Goal: Information Seeking & Learning: Find specific fact

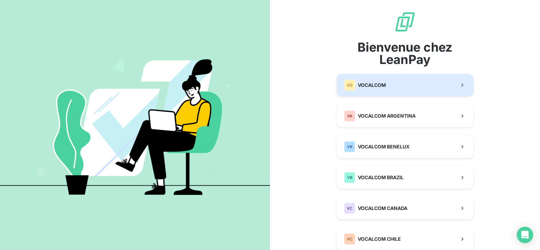
click at [385, 81] on button "VO VOCALCOM" at bounding box center [405, 85] width 137 height 23
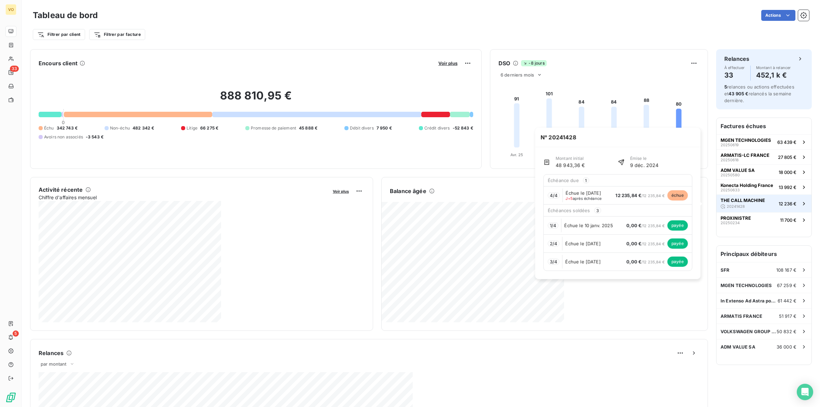
click at [540, 203] on div "20241428" at bounding box center [733, 206] width 24 height 7
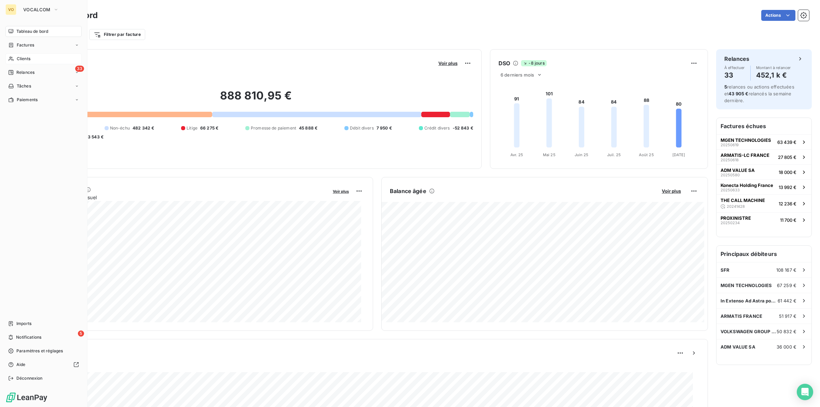
click at [20, 57] on span "Clients" at bounding box center [24, 59] width 14 height 6
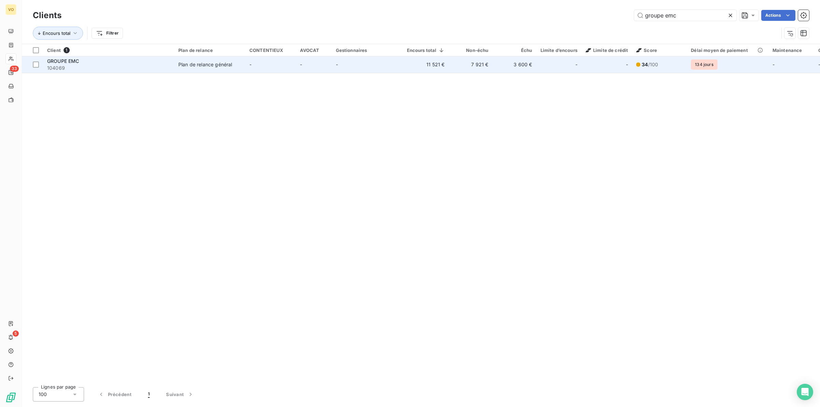
type input "groupe emc"
click at [215, 65] on div "Plan de relance général" at bounding box center [205, 64] width 54 height 7
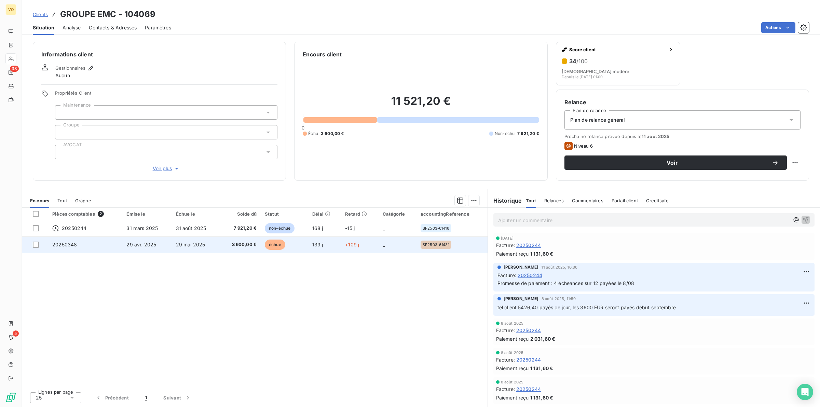
click at [187, 246] on span "29 mai 2025" at bounding box center [190, 245] width 29 height 6
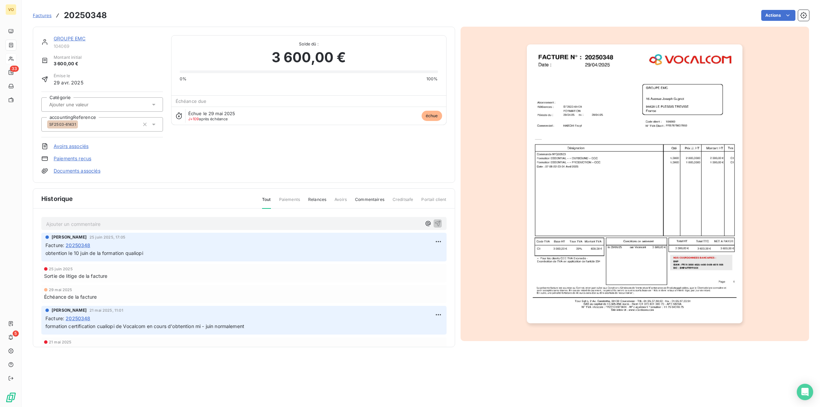
click at [540, 114] on img "button" at bounding box center [635, 183] width 216 height 279
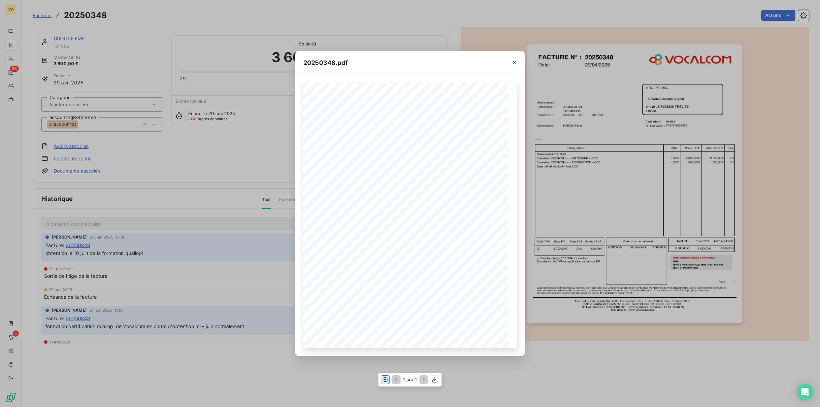
click at [384, 249] on icon "button" at bounding box center [385, 379] width 7 height 7
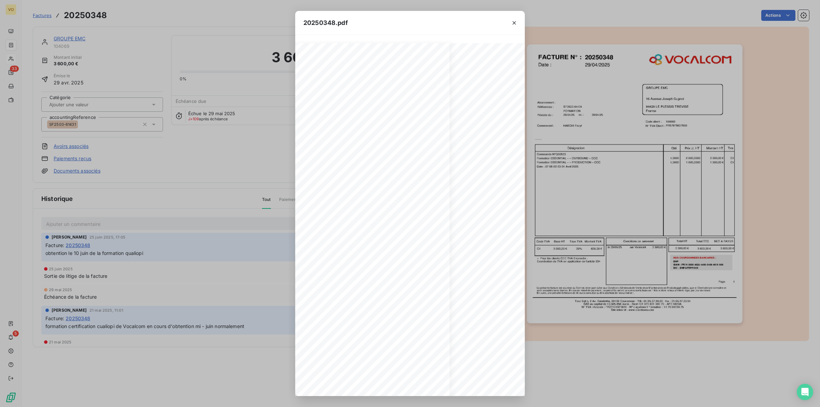
scroll to position [0, 62]
click at [177, 249] on div "20250348.pdf Références : FACTURE N° : GROUPE EMC [STREET_ADDRESS][PERSON_NAME]…" at bounding box center [410, 203] width 820 height 407
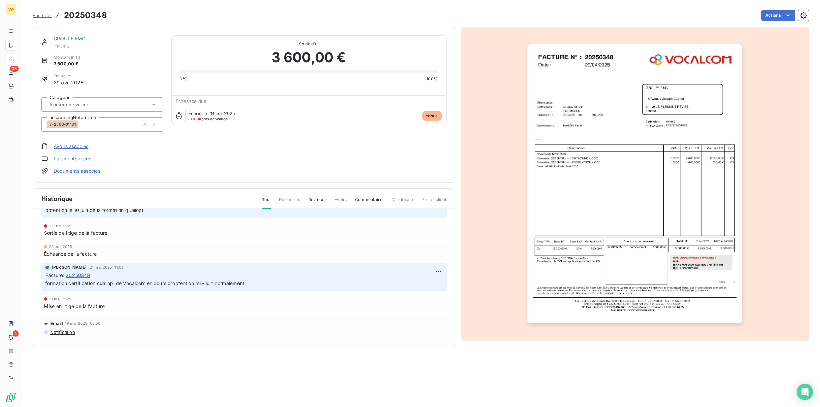
scroll to position [0, 0]
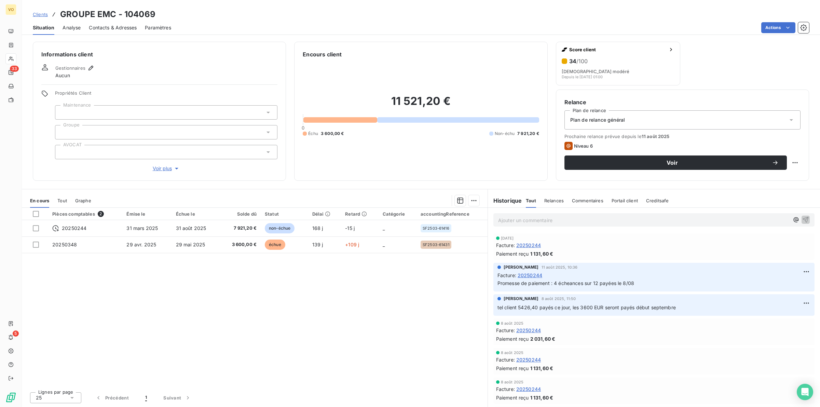
click at [335, 249] on div "Pièces comptables 2 Émise le Échue le Solde dû Statut Délai Retard Catégorie ac…" at bounding box center [255, 297] width 466 height 179
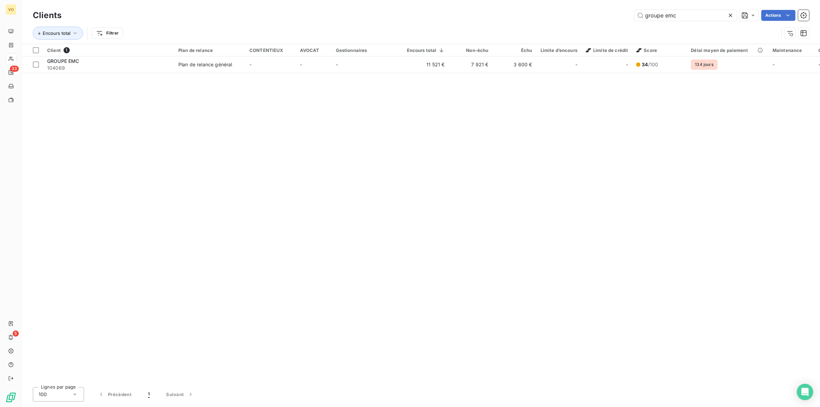
drag, startPoint x: 682, startPoint y: 15, endPoint x: 585, endPoint y: 5, distance: 97.1
click at [540, 7] on div "Clients groupe emc Actions Encours total Filtrer" at bounding box center [421, 22] width 798 height 44
type input "MAC PATR"
drag, startPoint x: 286, startPoint y: 330, endPoint x: 308, endPoint y: 322, distance: 22.8
click at [286, 249] on div "Client 1 Plan de relance CONTENTIEUX AVOCAT Gestionnaires Encours total Non-éch…" at bounding box center [421, 213] width 798 height 338
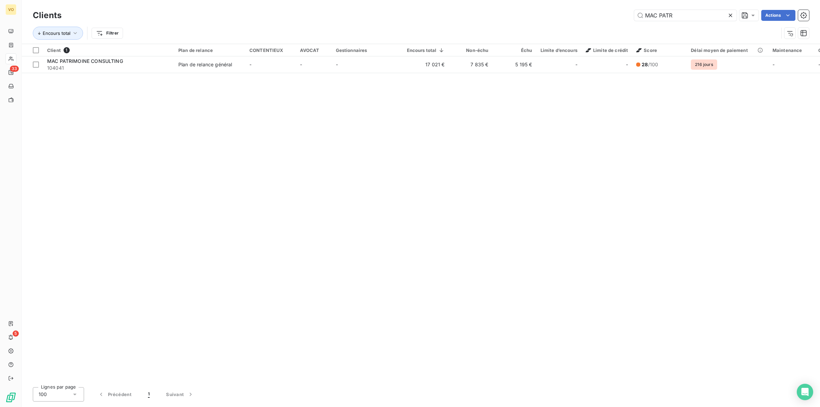
drag, startPoint x: 630, startPoint y: 112, endPoint x: 721, endPoint y: 41, distance: 114.7
click at [540, 110] on div "Client 1 Plan de relance CONTENTIEUX AVOCAT Gestionnaires Encours total Non-éch…" at bounding box center [421, 213] width 798 height 338
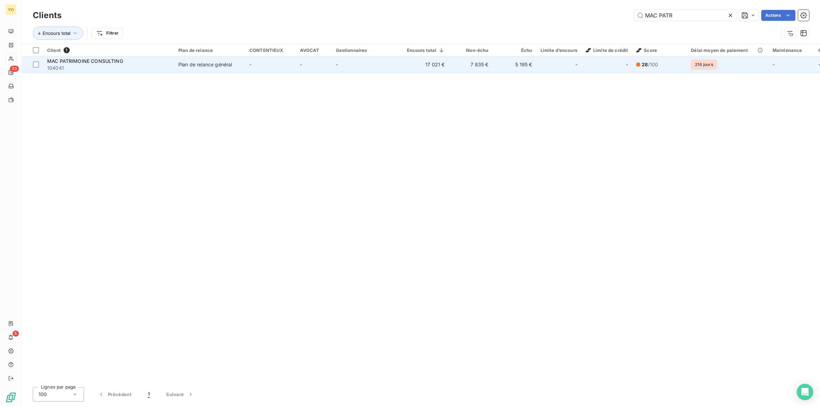
click at [101, 64] on span "MAC PATRIMOINE CONSULTING" at bounding box center [85, 61] width 76 height 6
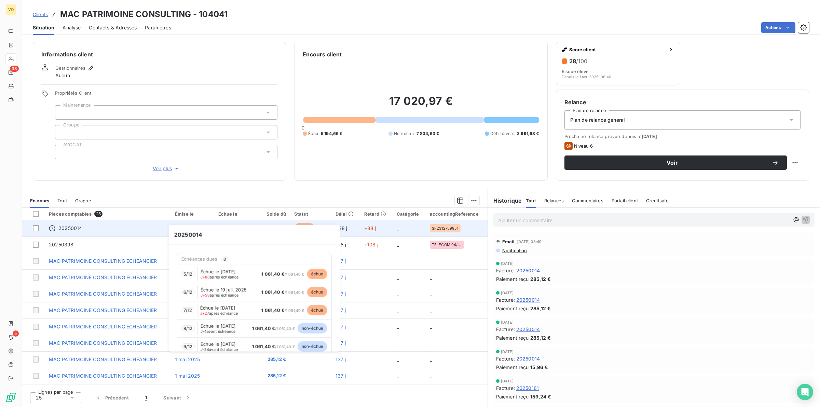
click at [128, 229] on div "20250014" at bounding box center [108, 228] width 118 height 7
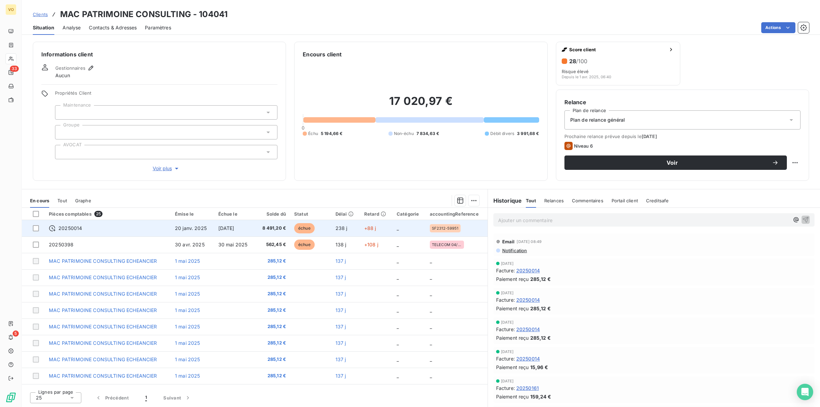
click at [193, 228] on span "20 janv. 2025" at bounding box center [191, 228] width 32 height 6
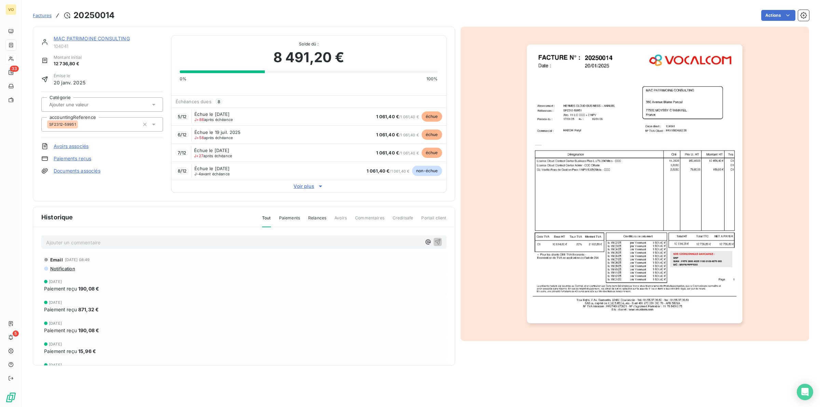
click at [540, 98] on img "button" at bounding box center [635, 183] width 216 height 279
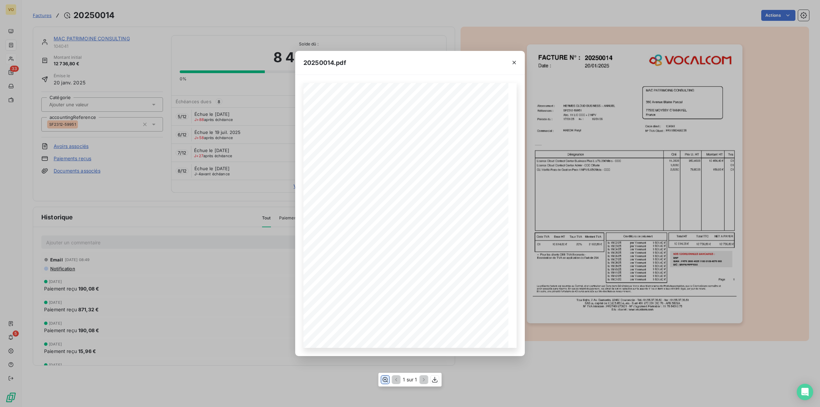
click at [385, 249] on icon "button" at bounding box center [385, 379] width 5 height 5
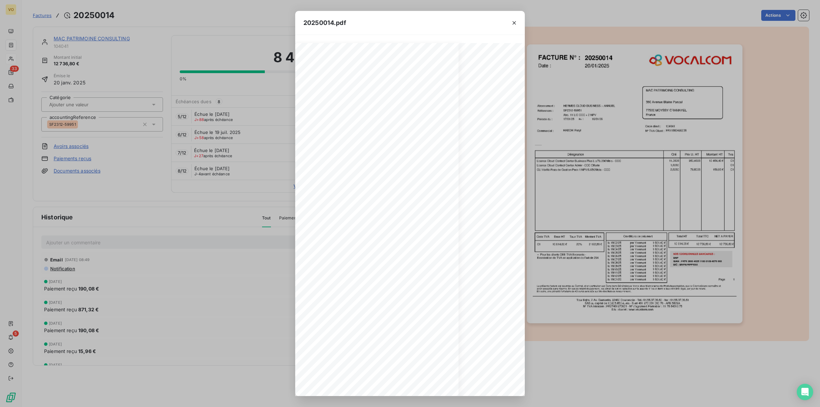
scroll to position [0, 67]
click at [214, 249] on div "20250014.pdf Références : FACTURE N° : MAC PATRIMOINE CONSULTING [STREET_ADDRES…" at bounding box center [410, 203] width 820 height 407
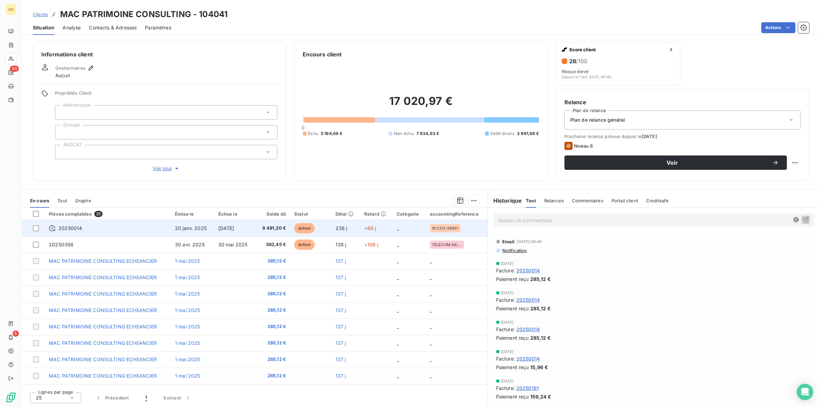
click at [187, 231] on span "20 janv. 2025" at bounding box center [191, 228] width 32 height 6
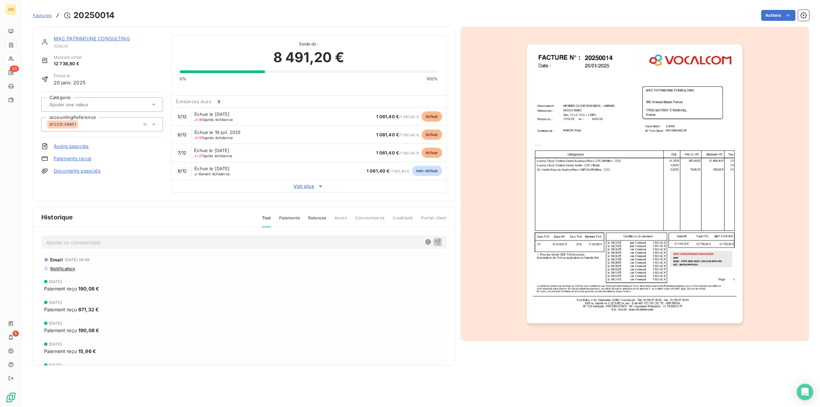
click at [302, 186] on span "Voir plus" at bounding box center [309, 186] width 275 height 7
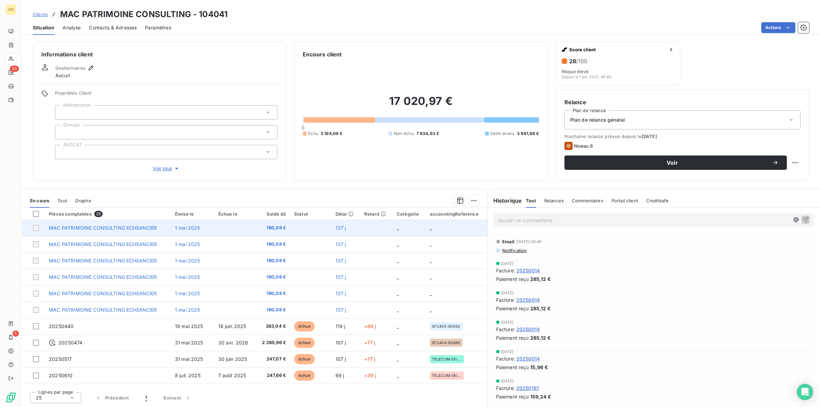
scroll to position [244, 0]
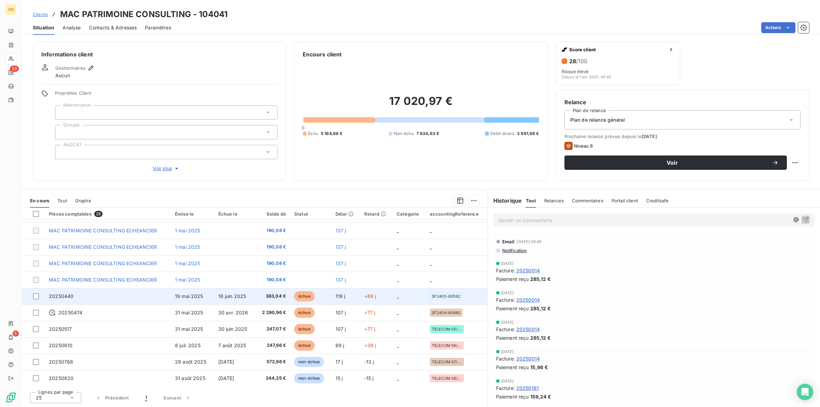
click at [134, 249] on td "20250440" at bounding box center [108, 296] width 126 height 16
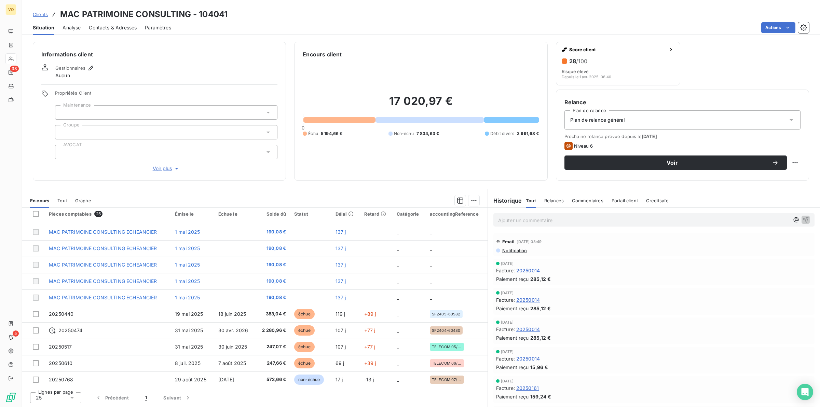
scroll to position [244, 0]
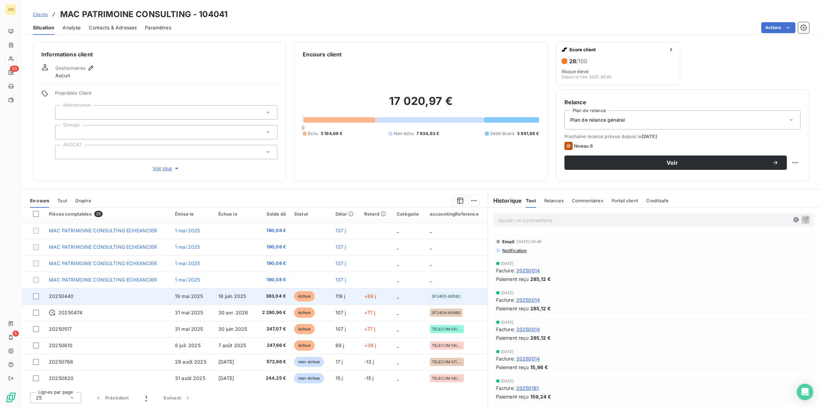
click at [91, 249] on td "20250440" at bounding box center [108, 296] width 126 height 16
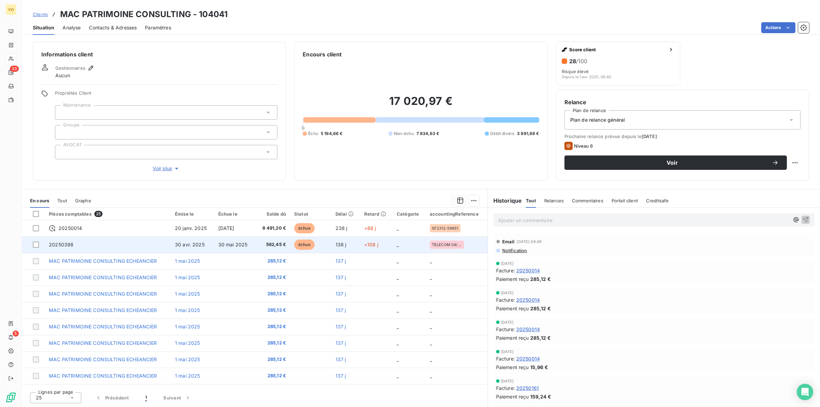
click at [72, 246] on span "20250398" at bounding box center [61, 245] width 25 height 6
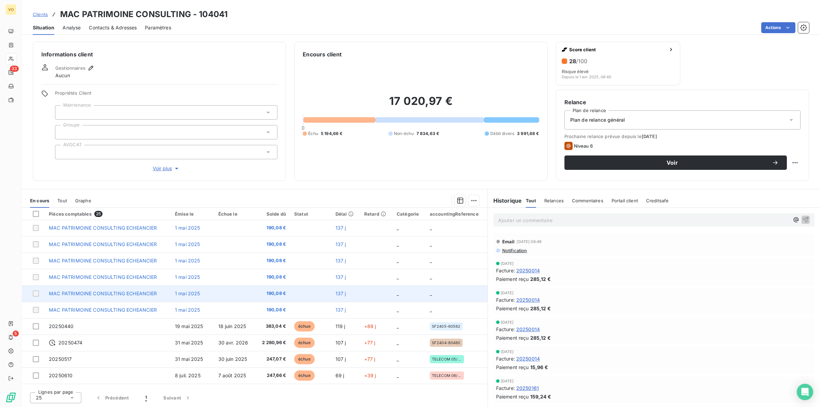
scroll to position [244, 0]
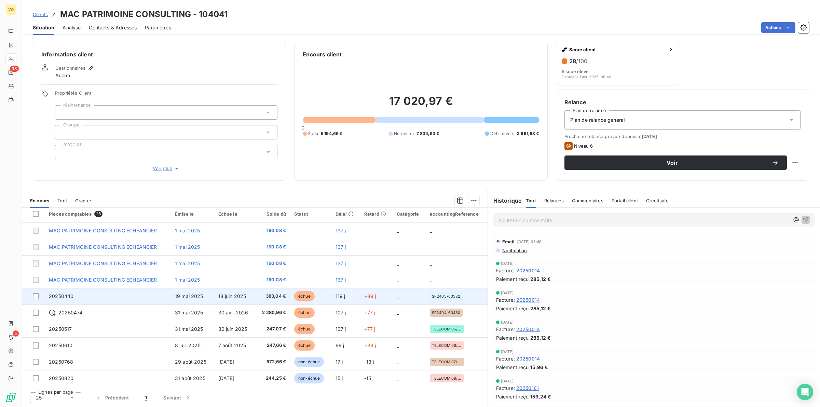
click at [205, 249] on td "19 mai 2025" at bounding box center [192, 296] width 43 height 16
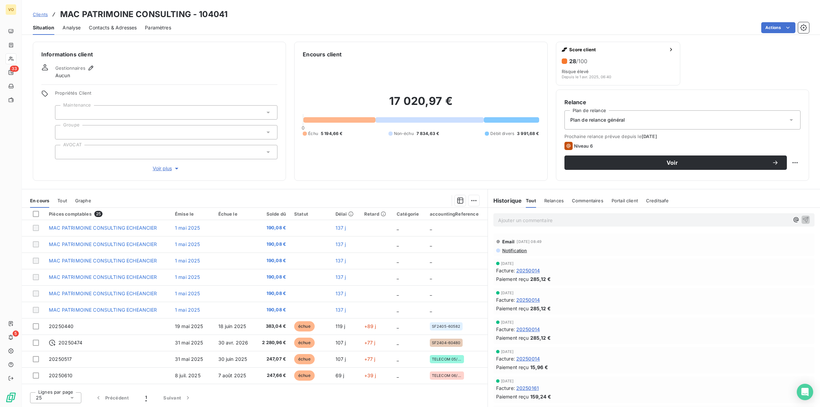
scroll to position [244, 0]
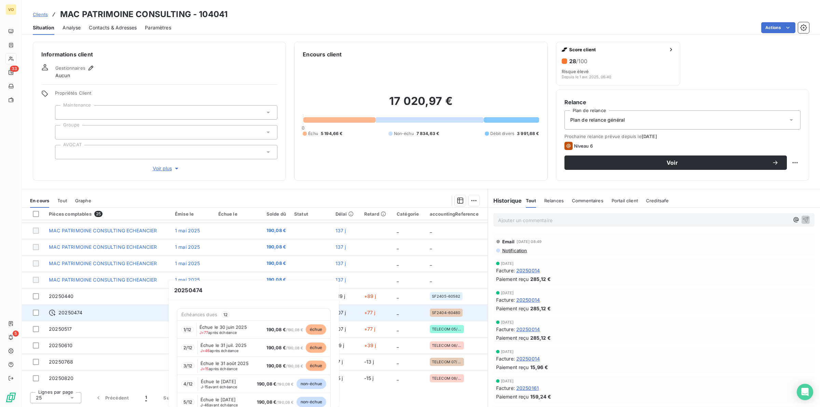
click at [137, 249] on div "20250474" at bounding box center [108, 312] width 118 height 7
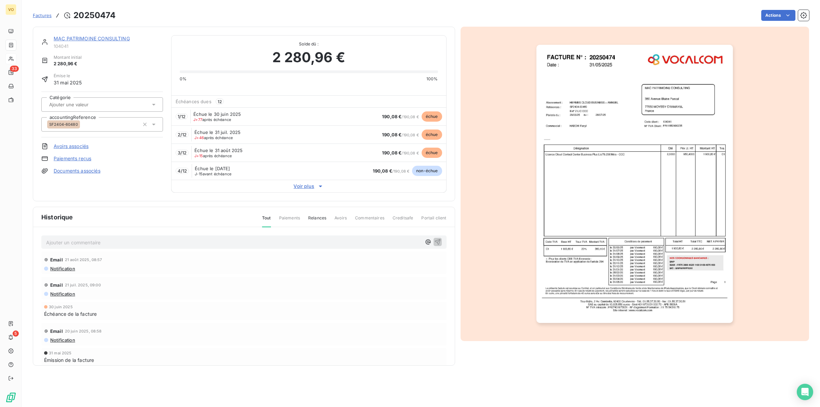
click at [540, 249] on img "button" at bounding box center [635, 184] width 196 height 278
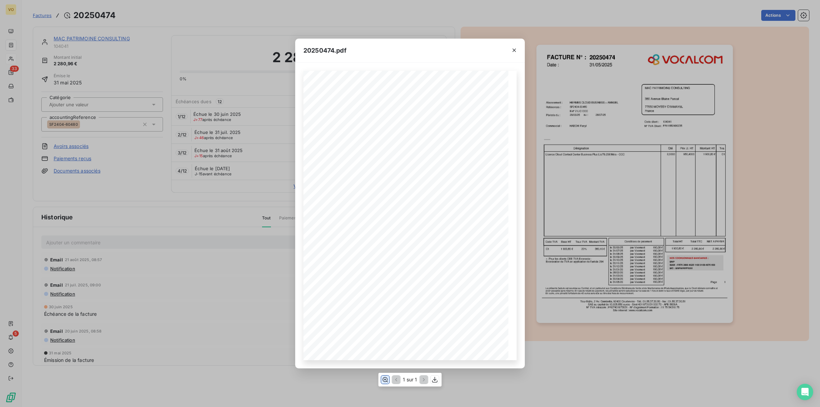
click at [386, 249] on icon "button" at bounding box center [385, 379] width 7 height 7
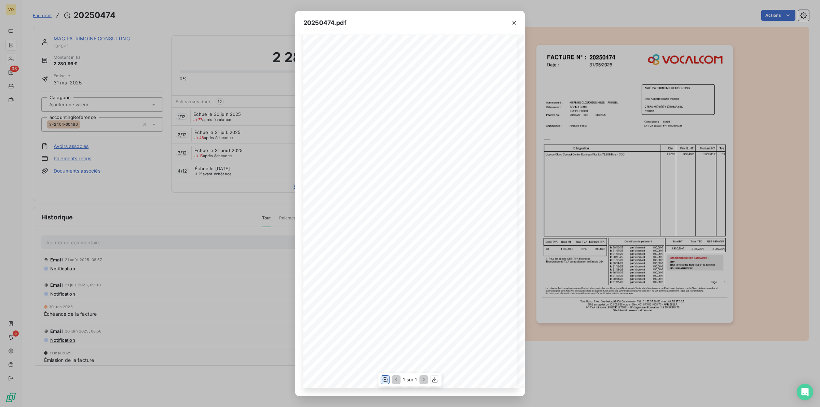
scroll to position [145, 0]
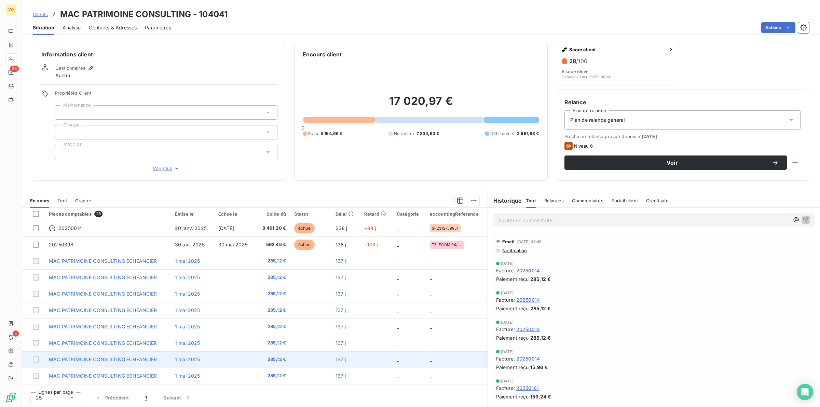
click at [479, 249] on td "_" at bounding box center [457, 359] width 62 height 16
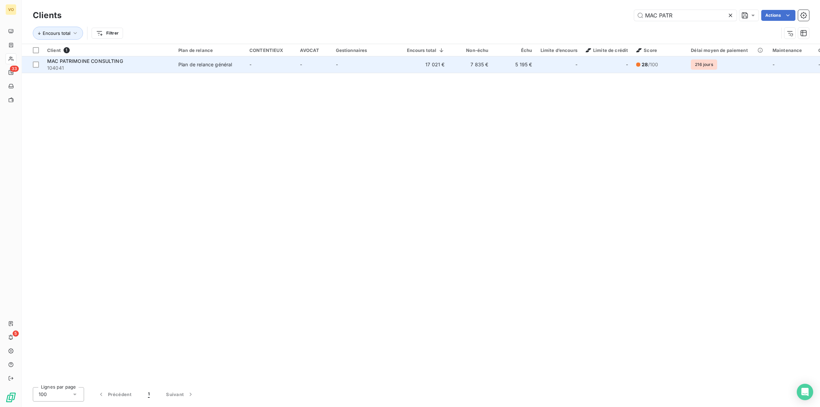
click at [182, 63] on div "Plan de relance général" at bounding box center [205, 64] width 54 height 7
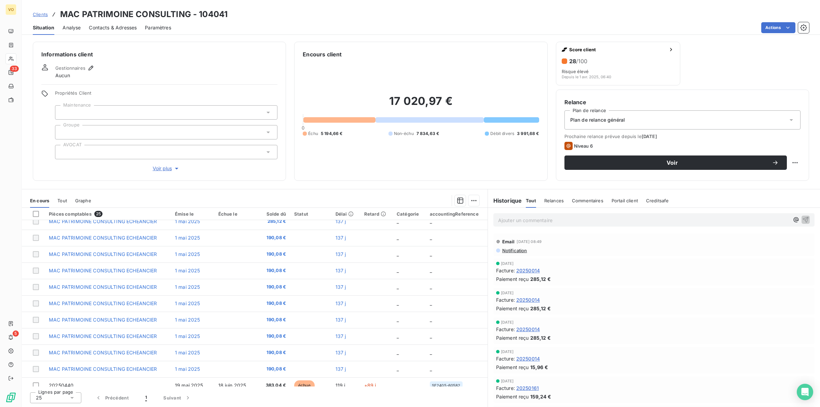
scroll to position [128, 0]
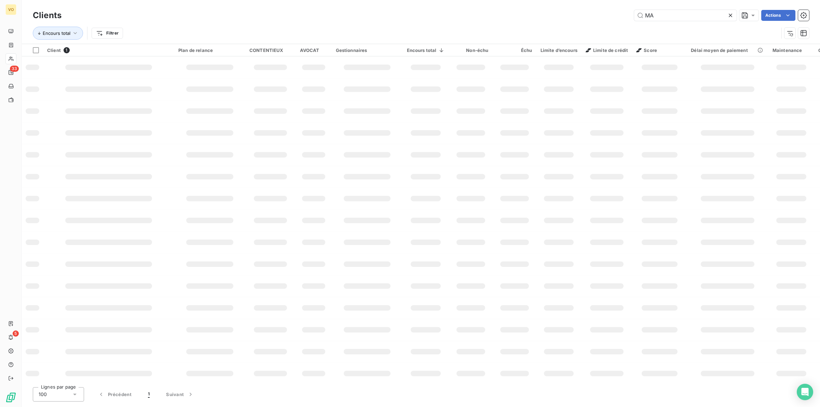
type input "M"
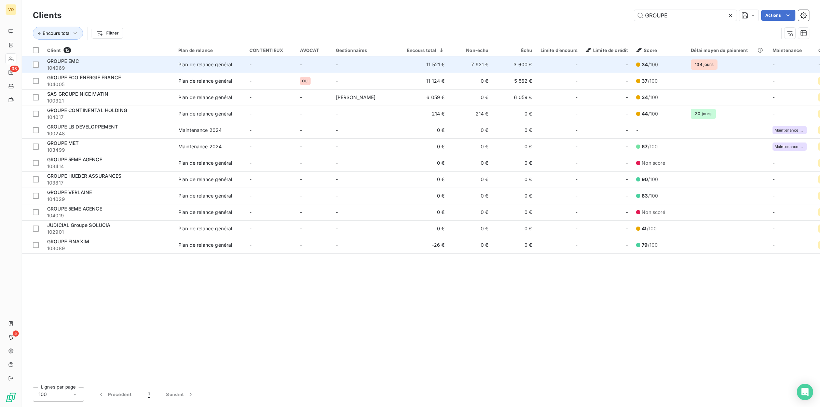
type input "GROUPE"
click at [301, 66] on td "-" at bounding box center [314, 64] width 36 height 16
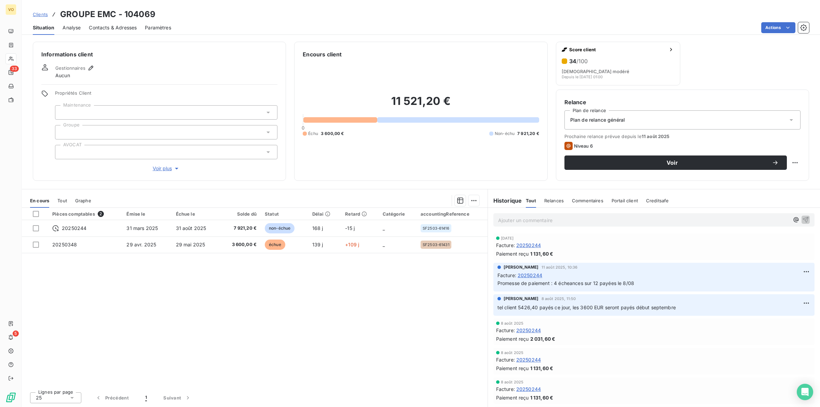
click at [537, 217] on p "Ajouter un commentaire ﻿" at bounding box center [643, 220] width 291 height 9
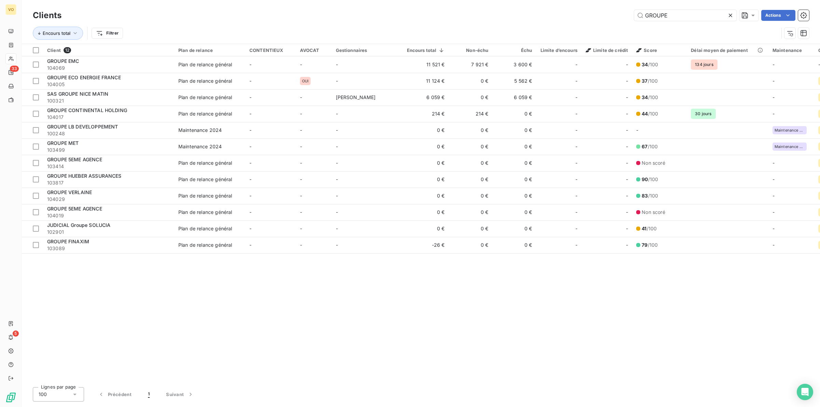
drag, startPoint x: 674, startPoint y: 12, endPoint x: 632, endPoint y: 11, distance: 41.7
click at [540, 12] on input "GROUPE" at bounding box center [685, 15] width 103 height 11
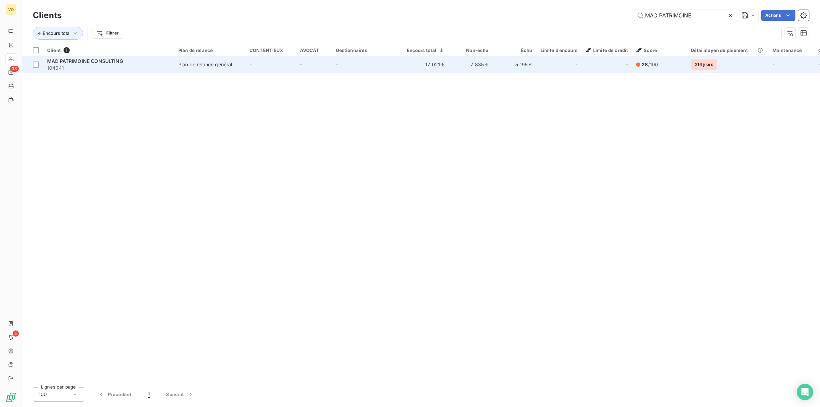
type input "MAC PATRIMOINE"
click at [284, 66] on td "-" at bounding box center [270, 64] width 51 height 16
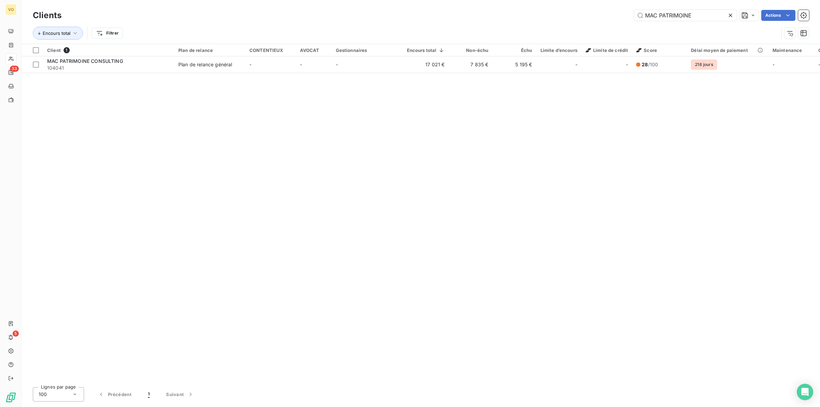
click at [540, 14] on icon at bounding box center [730, 15] width 7 height 7
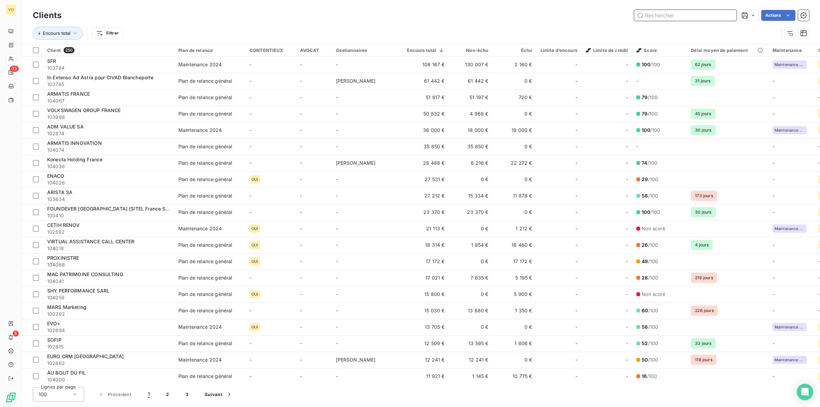
drag, startPoint x: 661, startPoint y: 13, endPoint x: 666, endPoint y: 13, distance: 4.4
click at [540, 13] on input "text" at bounding box center [685, 15] width 103 height 11
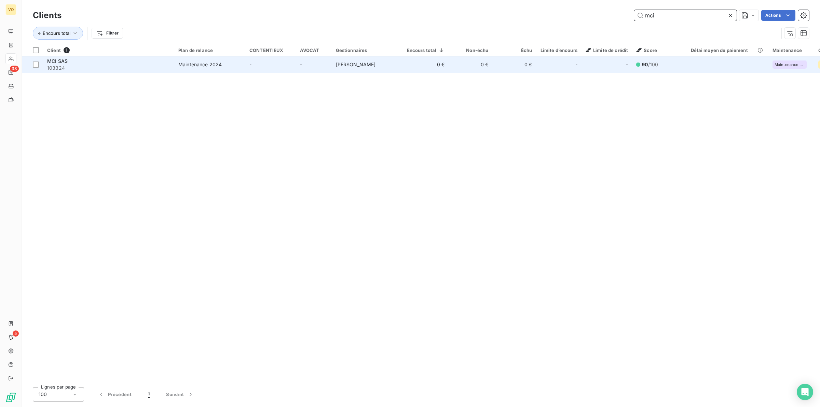
type input "mci"
click at [88, 58] on div "MCI SAS" at bounding box center [108, 61] width 123 height 7
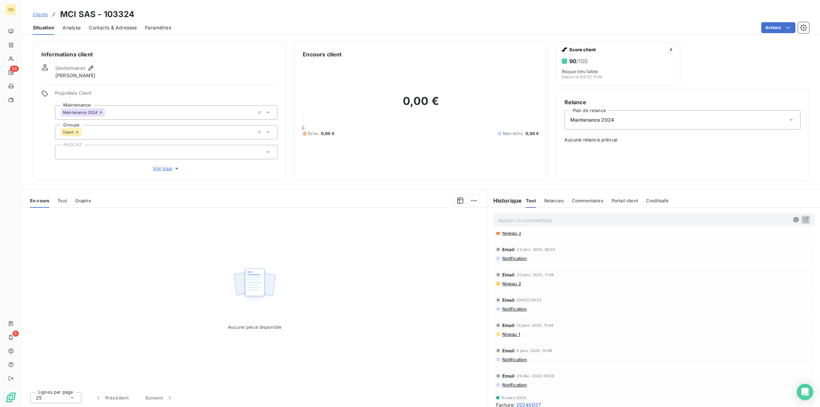
scroll to position [128, 0]
click at [532, 249] on span "20240027" at bounding box center [528, 378] width 25 height 7
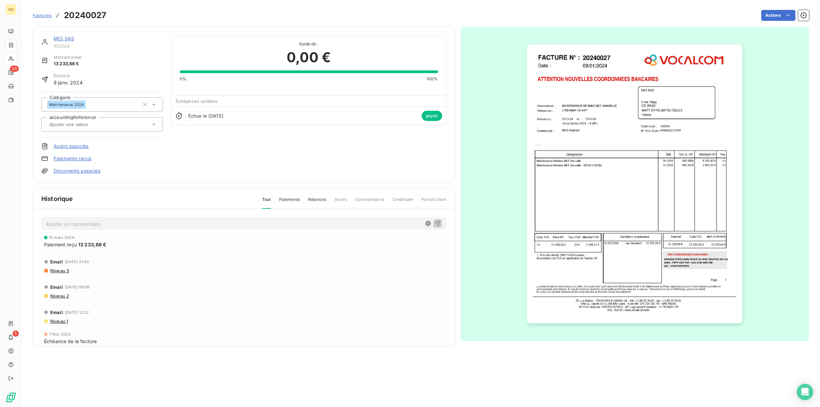
click at [540, 197] on img "button" at bounding box center [635, 183] width 216 height 279
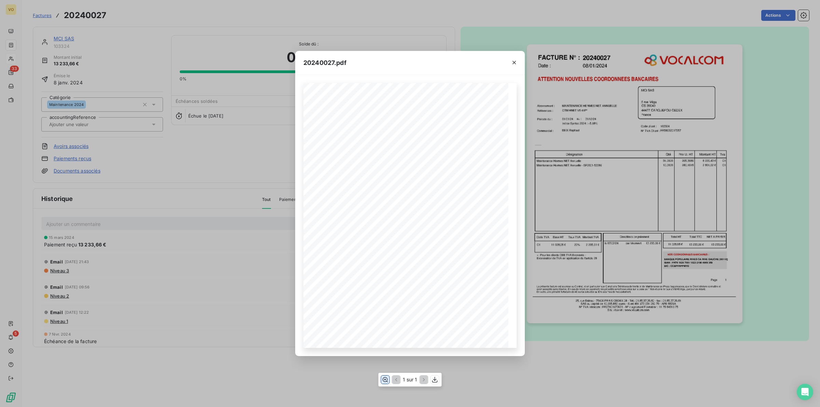
click at [385, 249] on icon "button" at bounding box center [385, 379] width 7 height 7
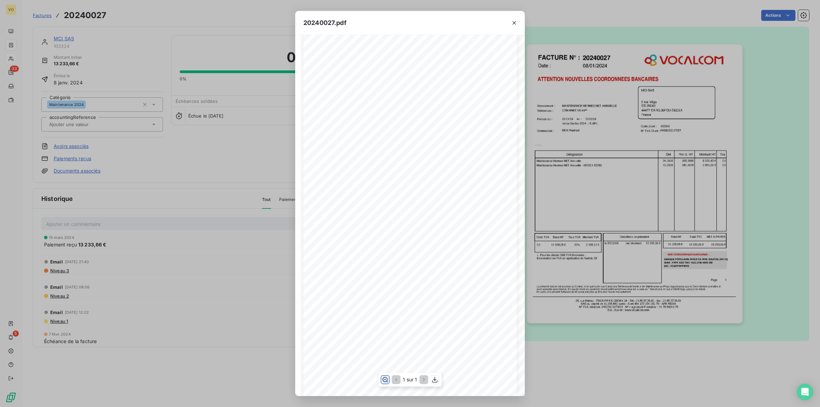
scroll to position [43, 0]
drag, startPoint x: 161, startPoint y: 301, endPoint x: 207, endPoint y: 215, distance: 97.2
click at [161, 249] on div "20240027.pdf Références : FACTURE N° : MCI SAS [STREET_ADDRESS] CEDEX FR5863201…" at bounding box center [410, 203] width 820 height 407
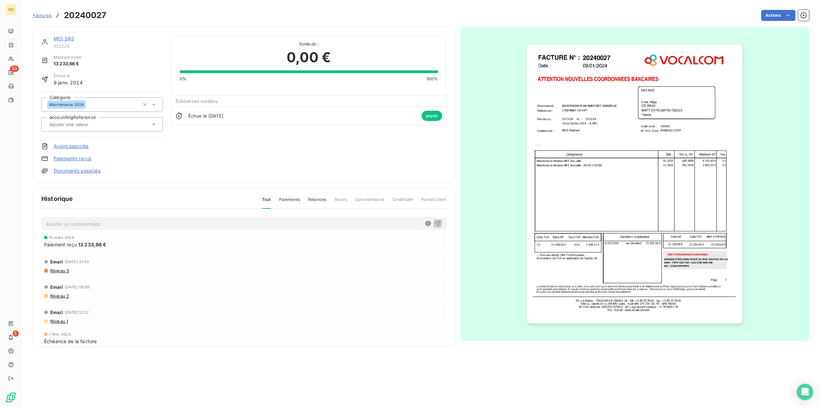
click at [195, 144] on div "MCI SAS 103324 Montant initial 13 233,66 € Émise le [DATE] Catégorie Maintenanc…" at bounding box center [243, 104] width 405 height 139
